Goal: Task Accomplishment & Management: Use online tool/utility

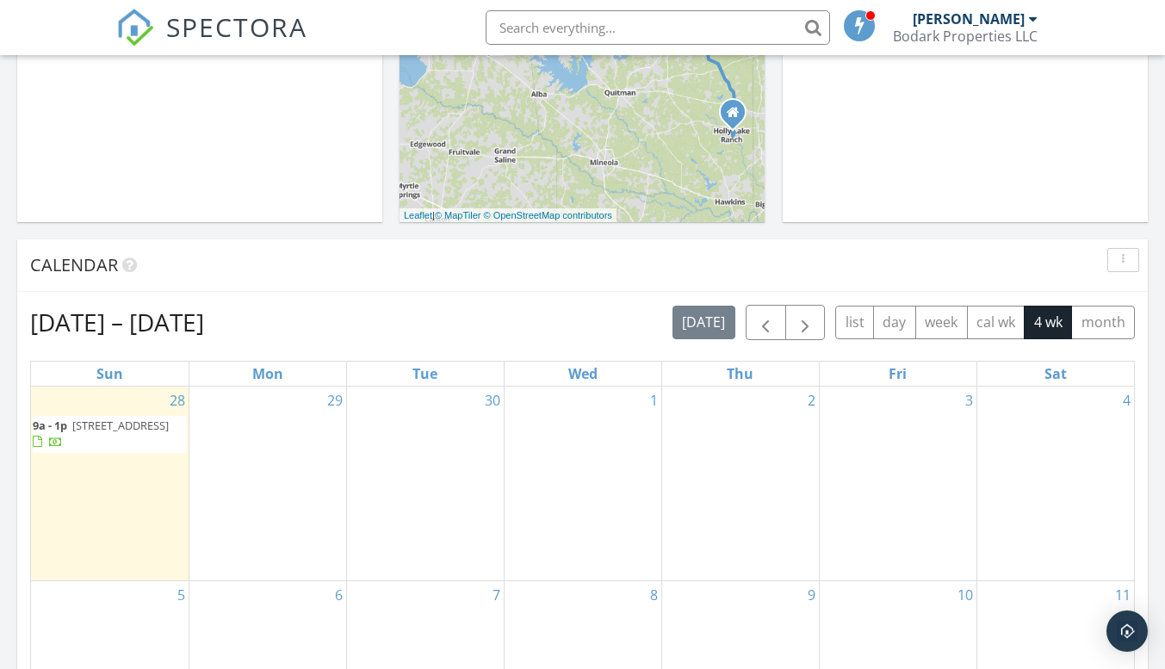
scroll to position [689, 0]
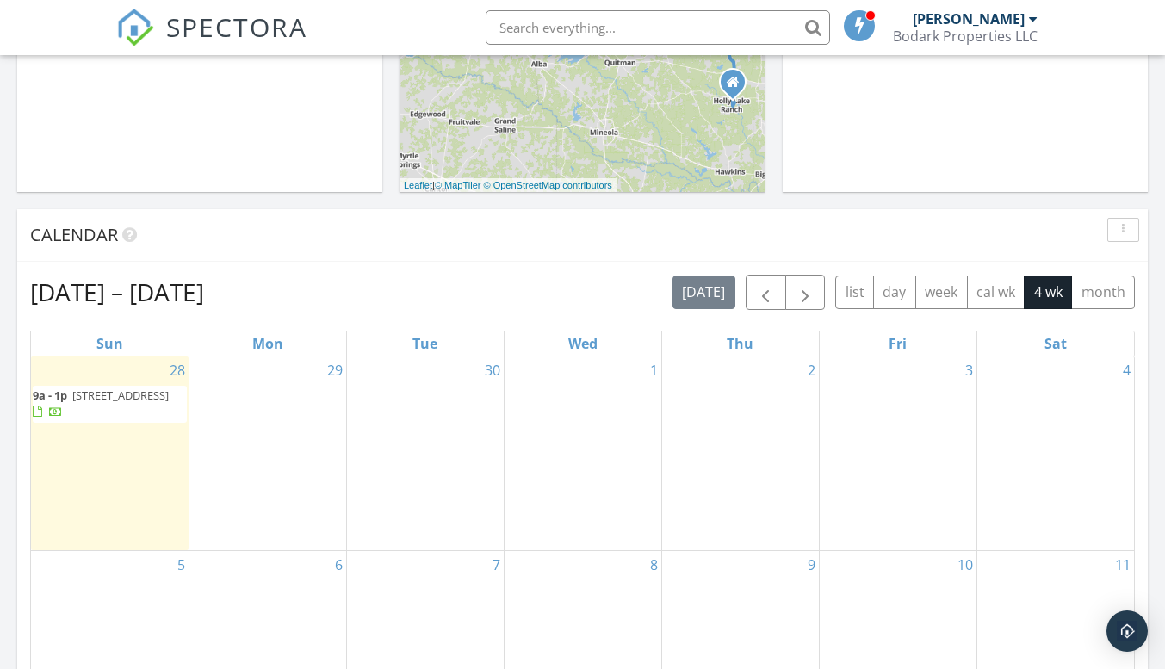
click at [101, 403] on span "111 Oak Ln, Commerce 75428" at bounding box center [120, 394] width 96 height 15
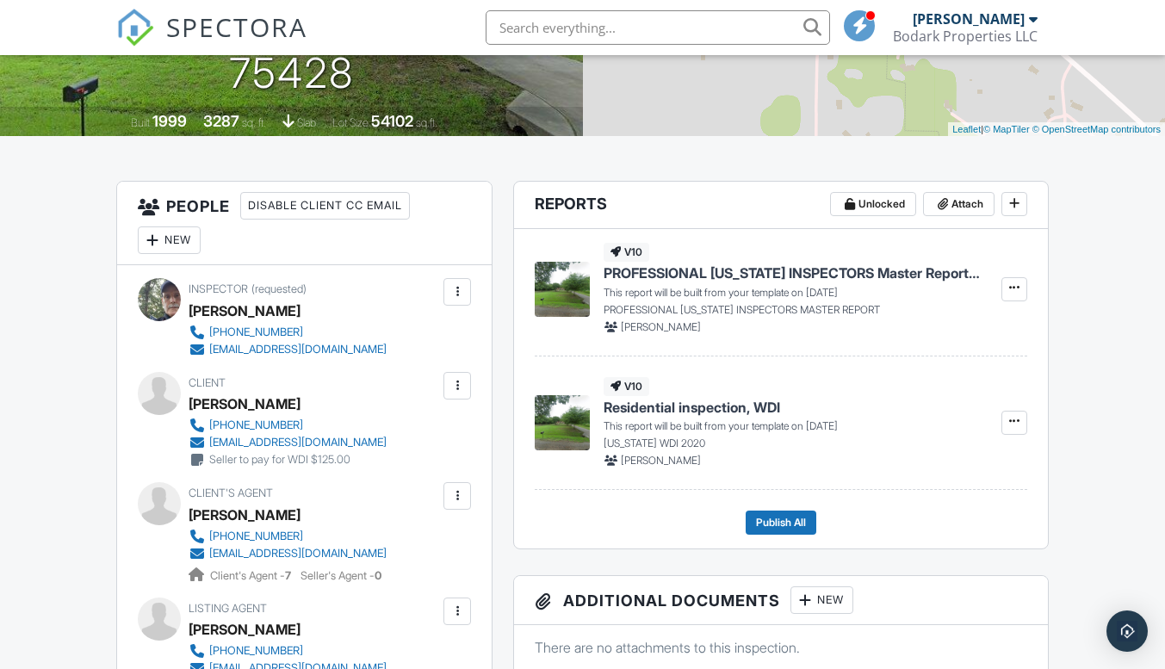
scroll to position [344, 0]
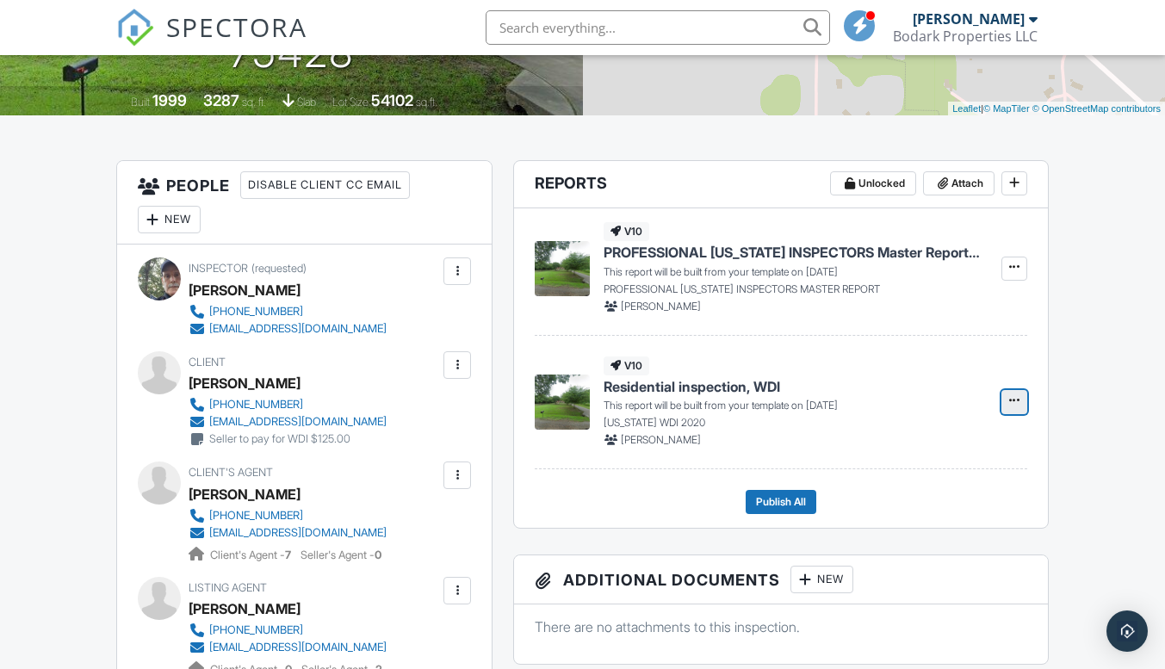
click at [1010, 402] on icon at bounding box center [1014, 400] width 10 height 12
click at [905, 445] on input "Build Now" at bounding box center [928, 448] width 176 height 39
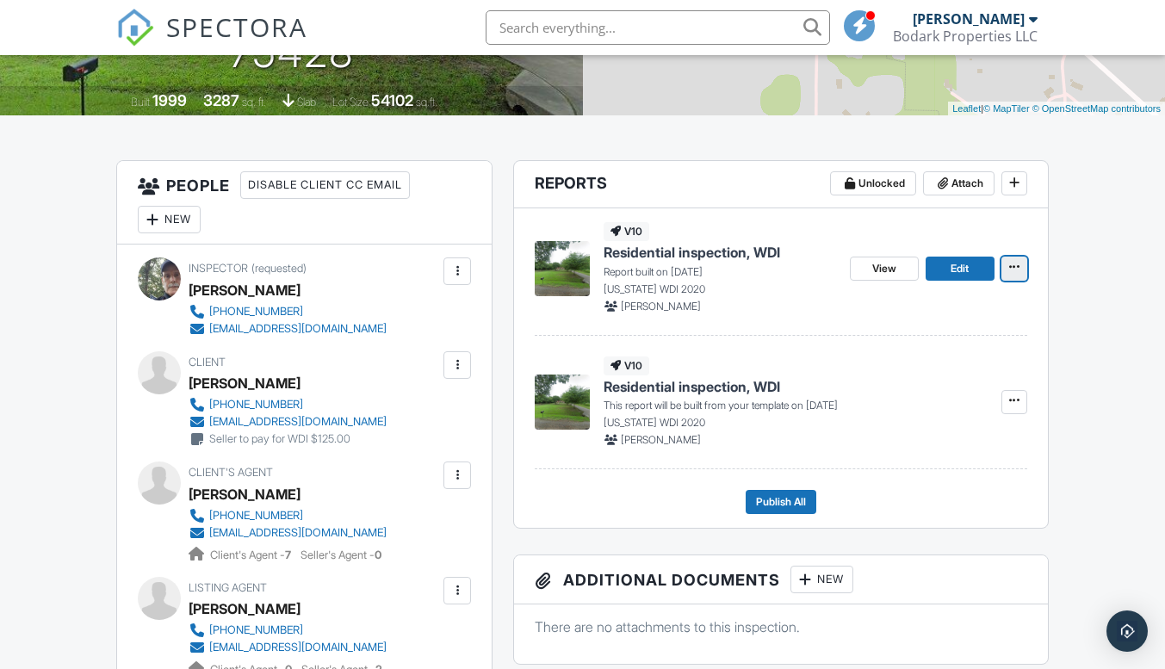
click at [1013, 273] on icon at bounding box center [1014, 267] width 10 height 12
click at [1094, 368] on div "Quick Publish Copy Delete Report" at bounding box center [997, 354] width 336 height 135
click at [1095, 336] on div "Quick Publish Copy Delete Report" at bounding box center [997, 354] width 336 height 135
click at [1010, 406] on icon at bounding box center [1014, 400] width 10 height 12
click at [913, 446] on input "Build Now" at bounding box center [928, 448] width 176 height 39
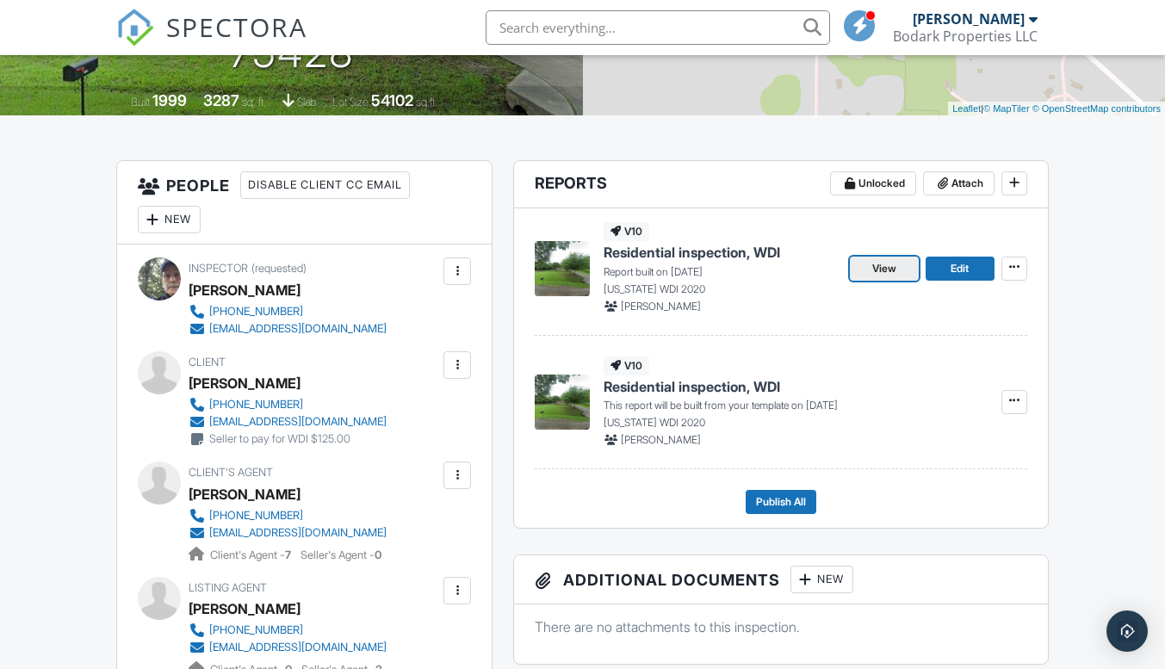
click at [879, 269] on span "View" at bounding box center [884, 268] width 24 height 17
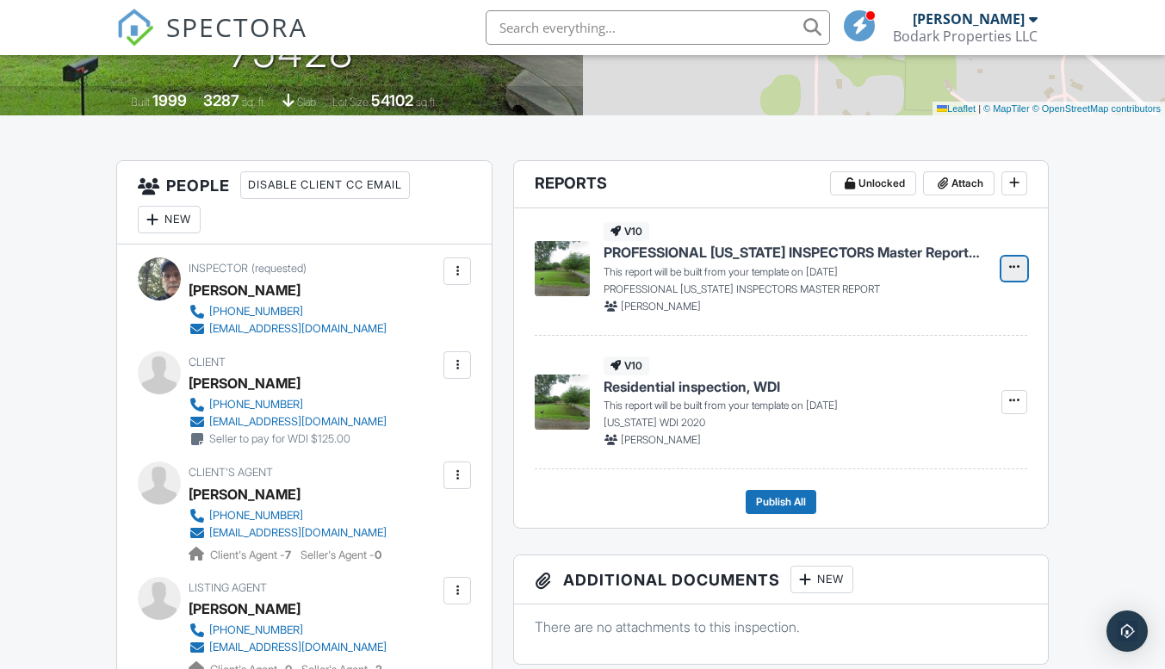
click at [1010, 270] on icon at bounding box center [1014, 267] width 10 height 12
click at [905, 318] on input "Build Now" at bounding box center [928, 314] width 176 height 39
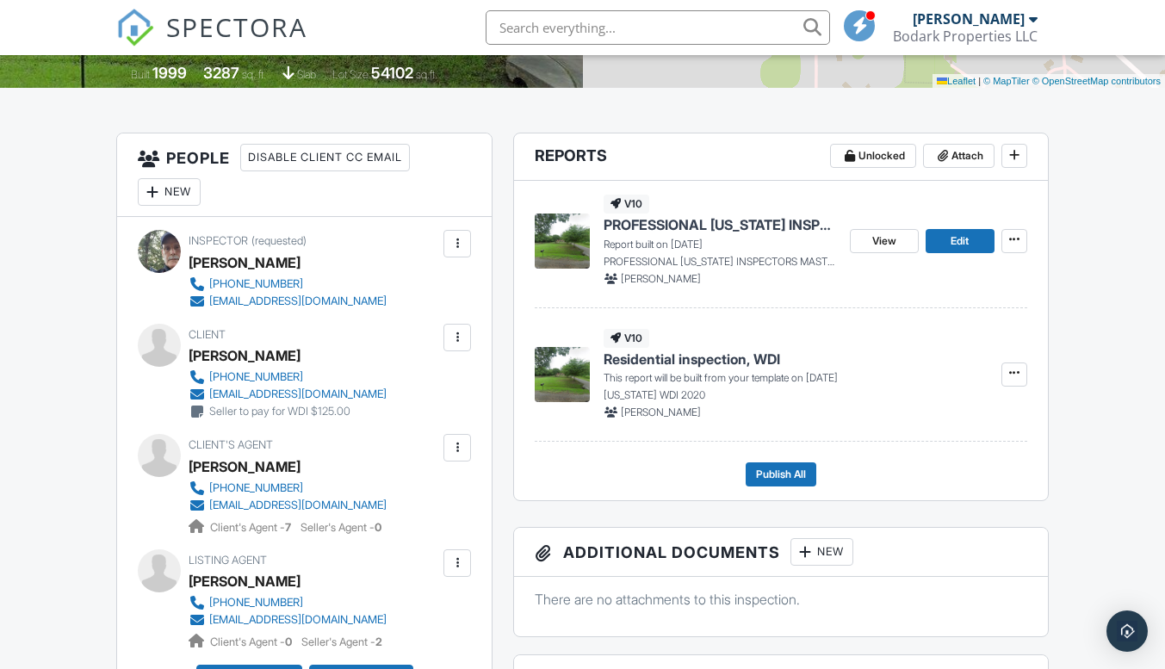
scroll to position [430, 0]
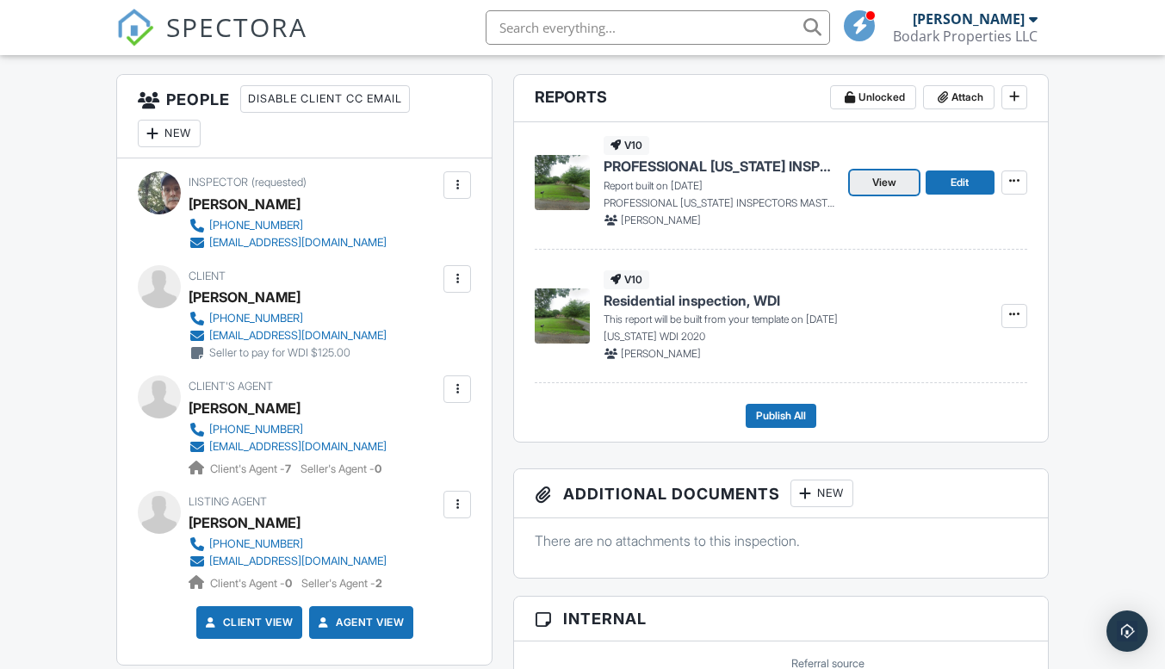
click at [888, 185] on span "View" at bounding box center [884, 182] width 24 height 17
click at [1012, 185] on icon at bounding box center [1014, 181] width 10 height 12
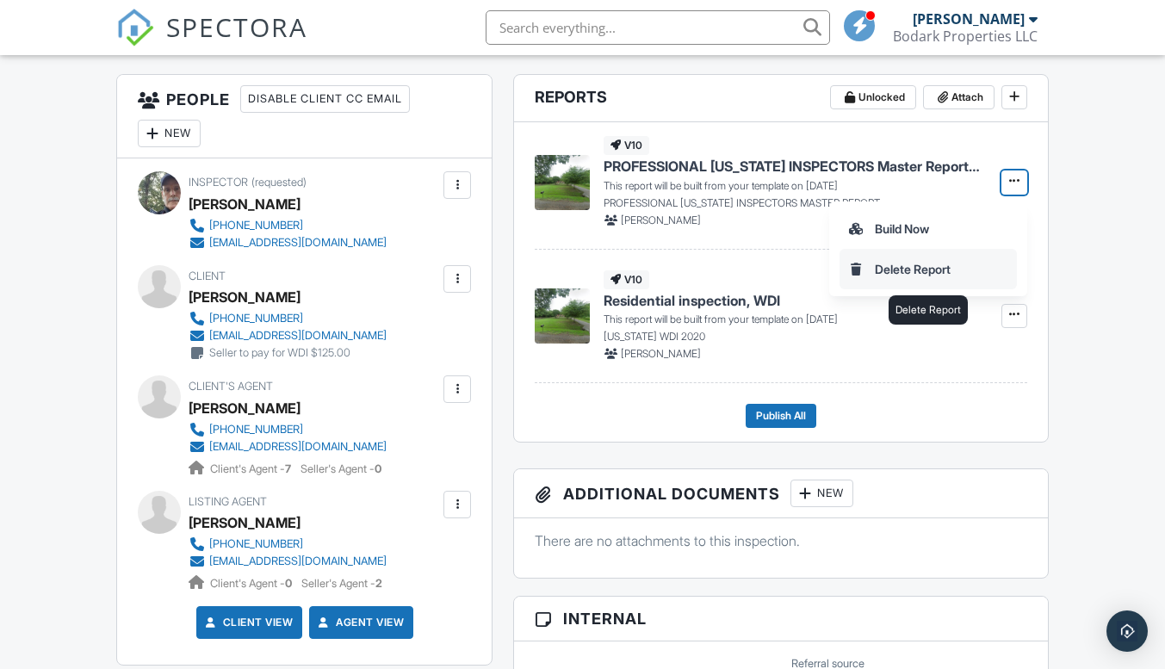
click at [1009, 269] on input "Delete Report" at bounding box center [928, 269] width 176 height 39
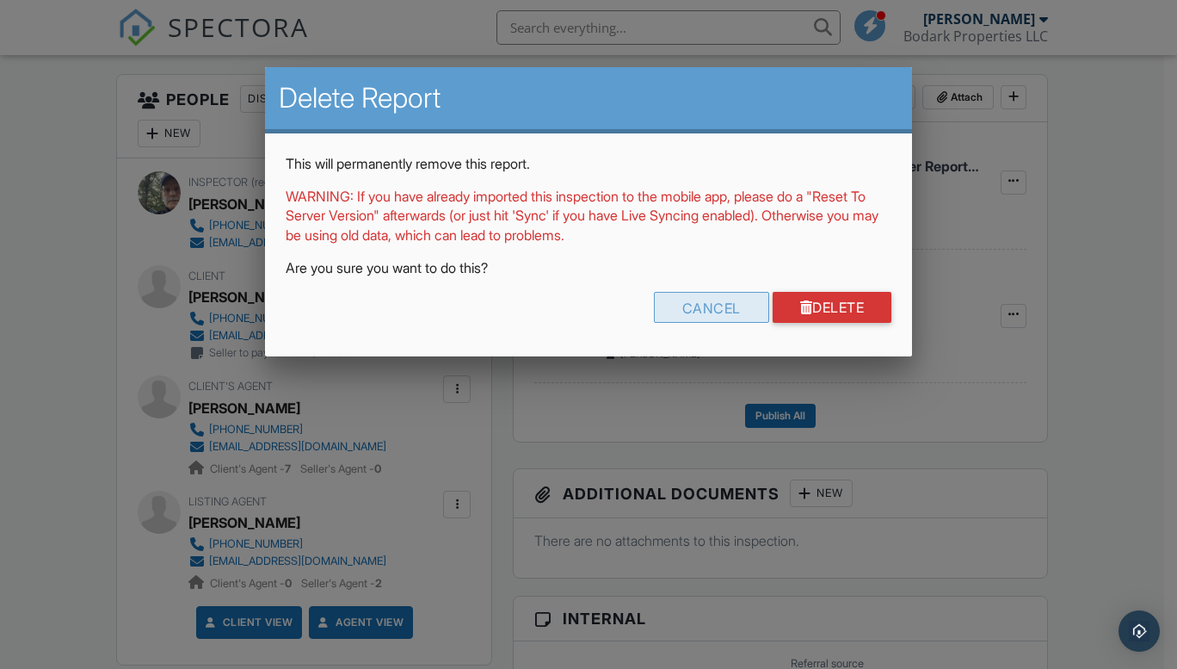
click at [721, 308] on div "Cancel" at bounding box center [711, 307] width 115 height 31
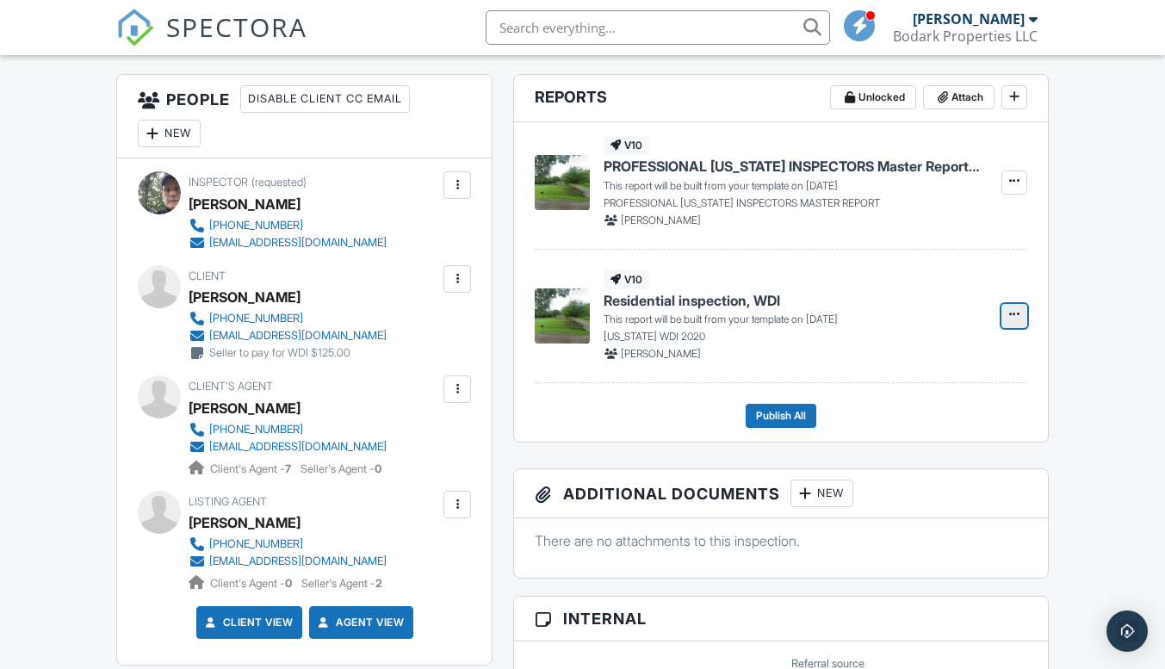
click at [1010, 318] on icon at bounding box center [1014, 314] width 10 height 12
click at [962, 290] on div "v10 Residential inspection, WDI This report will be built from your template on…" at bounding box center [791, 315] width 376 height 91
click at [1007, 182] on span at bounding box center [1013, 180] width 17 height 17
click at [918, 231] on input "Build Now" at bounding box center [928, 228] width 176 height 39
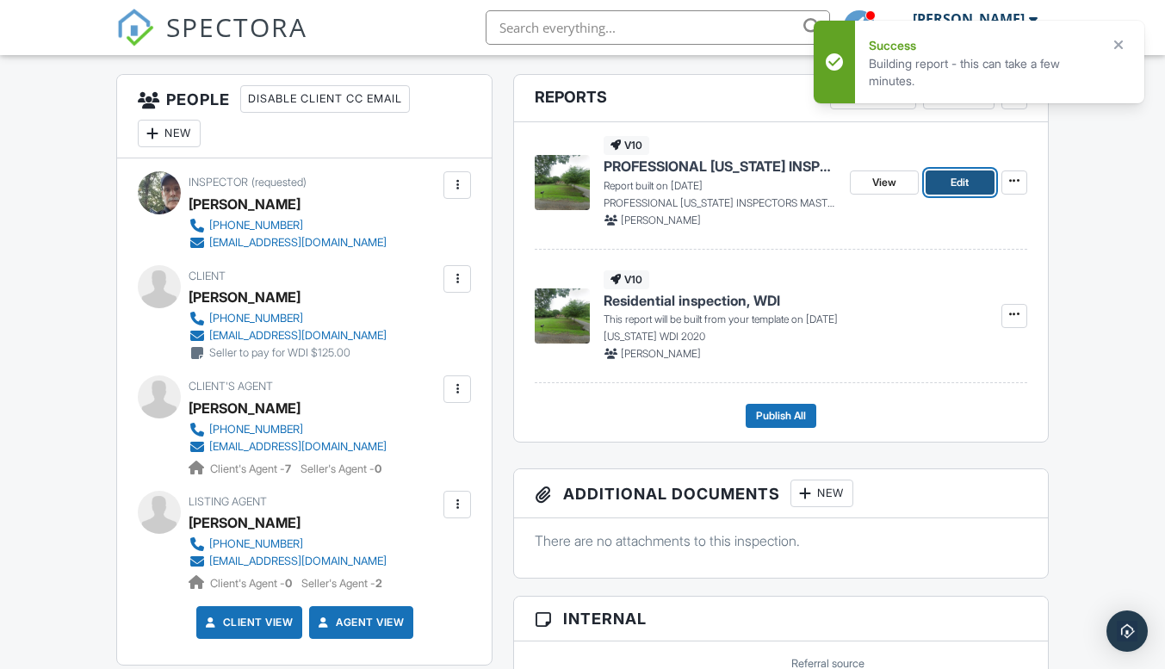
click at [955, 181] on span "Edit" at bounding box center [959, 182] width 18 height 17
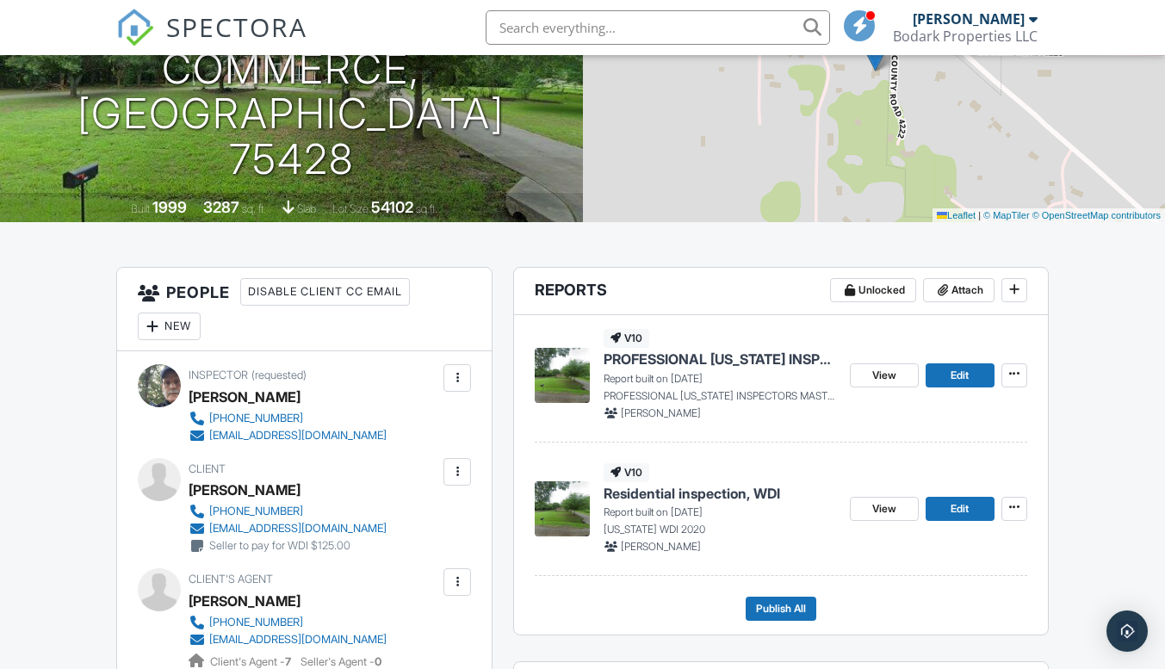
scroll to position [258, 0]
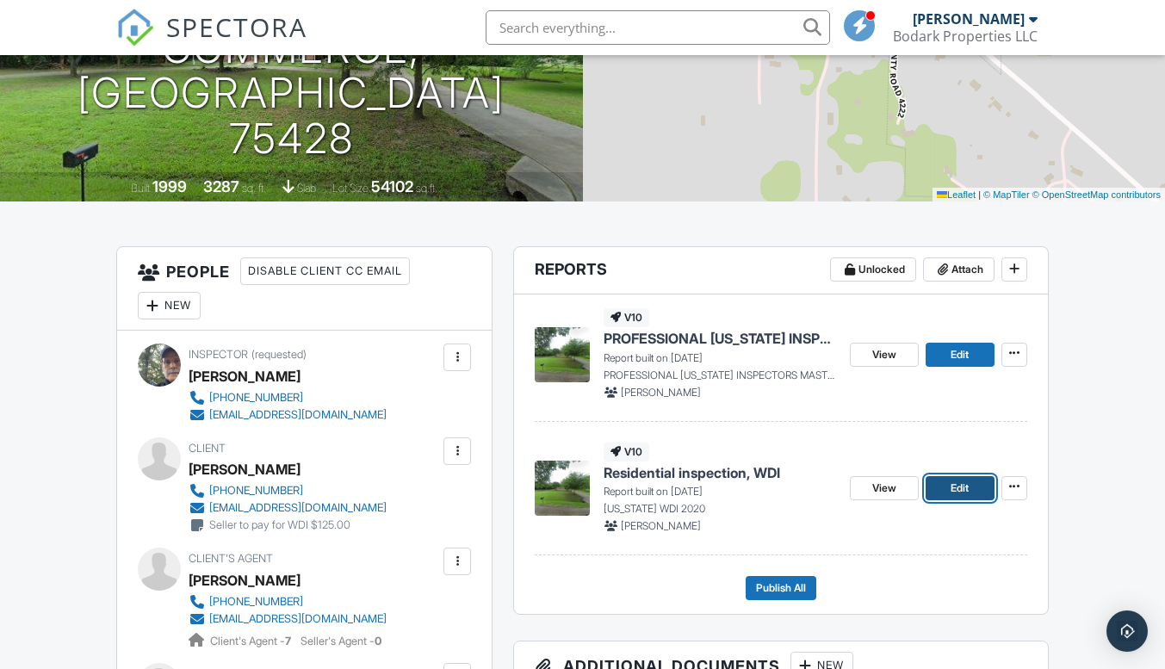
click at [960, 489] on span "Edit" at bounding box center [959, 487] width 18 height 17
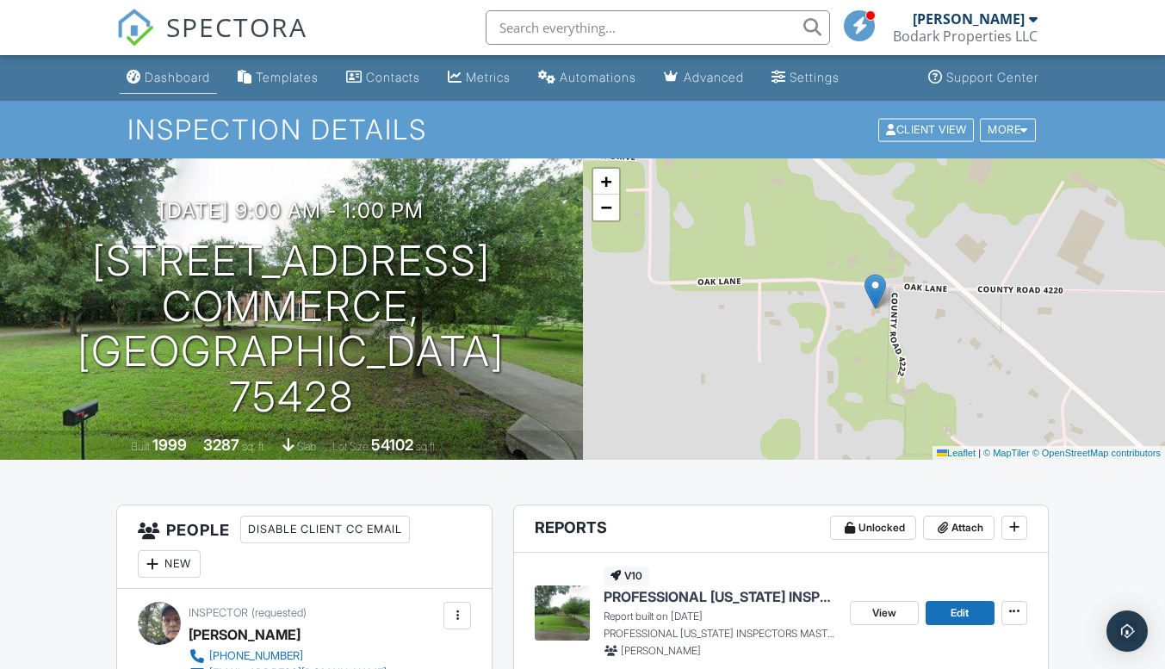
click at [193, 76] on div "Dashboard" at bounding box center [177, 77] width 65 height 15
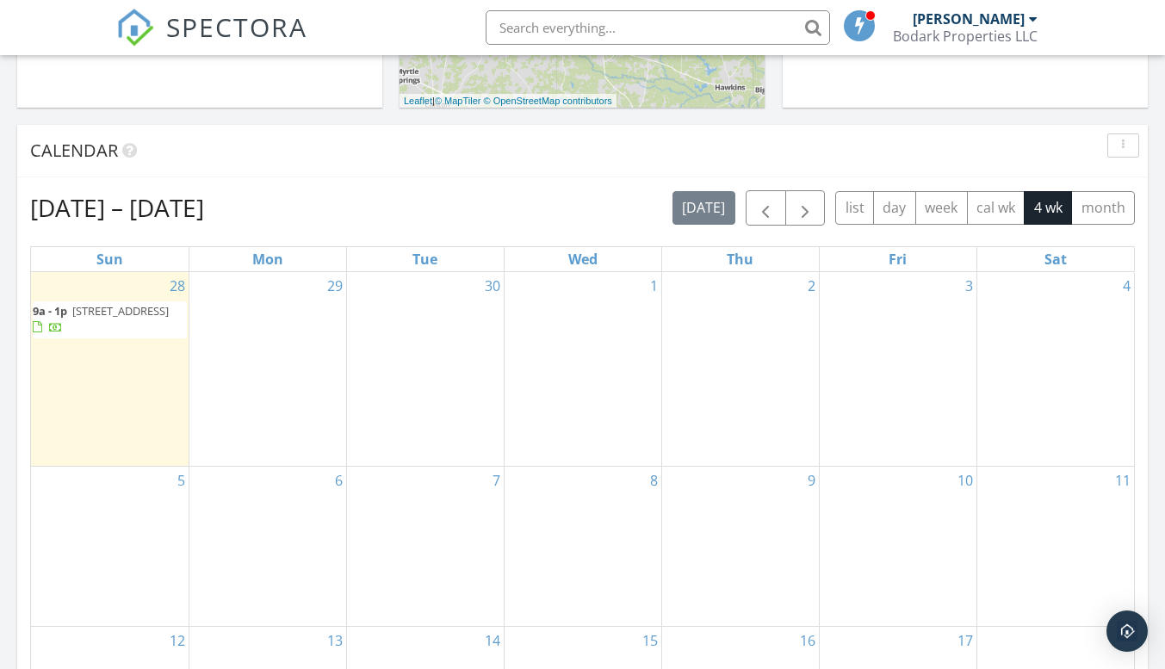
scroll to position [775, 0]
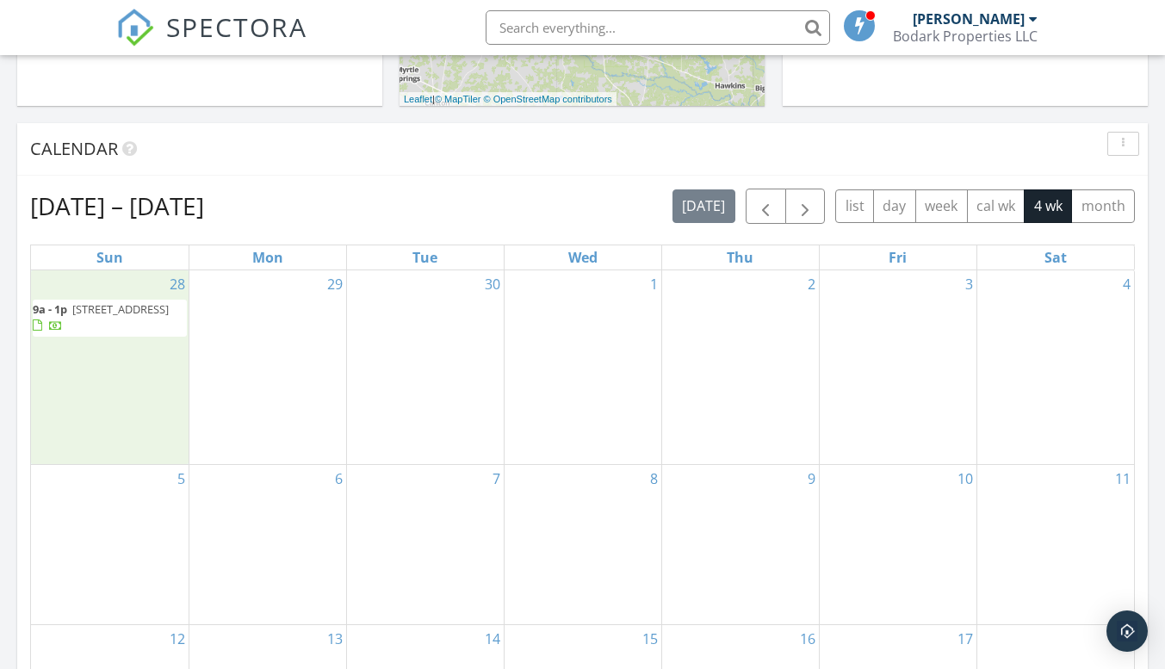
click at [186, 422] on div "28 9a - 1p [STREET_ADDRESS]" at bounding box center [110, 367] width 158 height 194
